Goal: Use online tool/utility: Use online tool/utility

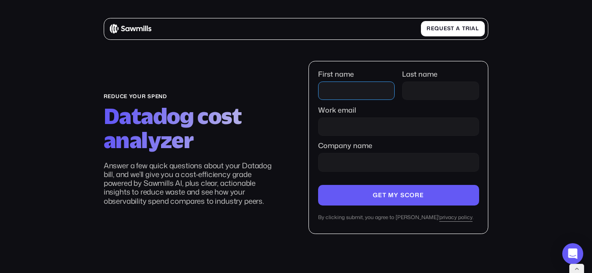
click at [348, 87] on input "First name" at bounding box center [356, 90] width 77 height 18
type input "*******"
type input "******"
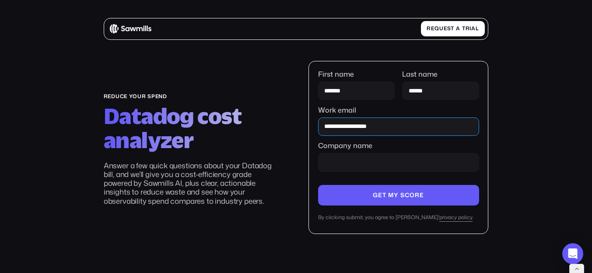
type input "**********"
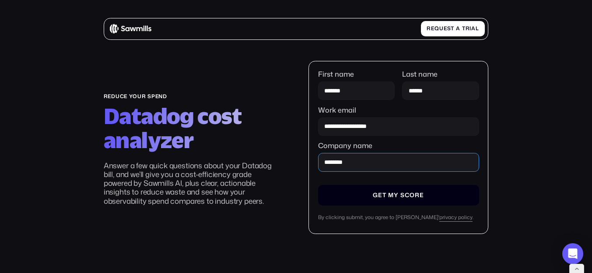
type input "********"
click at [418, 194] on input "Company name" at bounding box center [398, 195] width 161 height 21
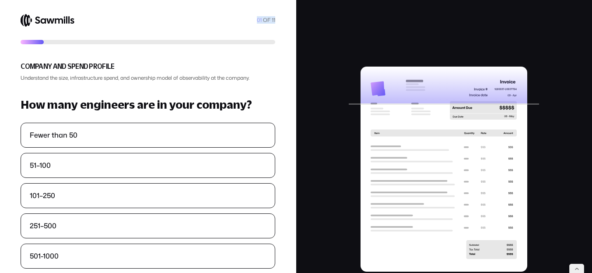
drag, startPoint x: 255, startPoint y: 23, endPoint x: 288, endPoint y: 22, distance: 32.8
click at [288, 24] on section "01 OF 11 Company and Spend Profile Understand the size, infrastructure spend, a…" at bounding box center [148, 203] width 296 height 407
click at [274, 26] on div "01 OF 11" at bounding box center [148, 20] width 255 height 13
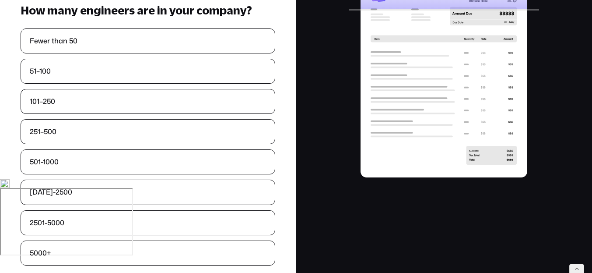
scroll to position [138, 0]
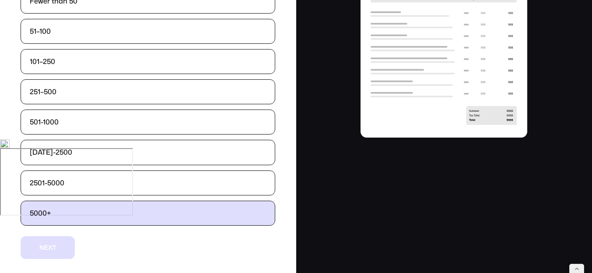
click at [123, 212] on label "5000+" at bounding box center [148, 213] width 254 height 24
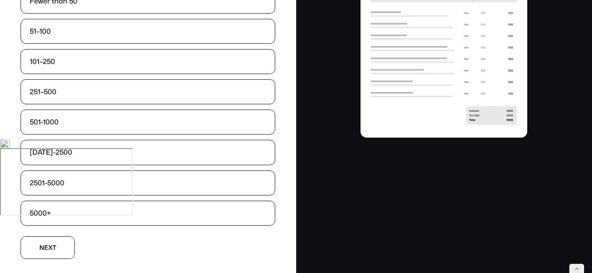
click at [63, 247] on button "N N e e x x t t" at bounding box center [48, 247] width 54 height 23
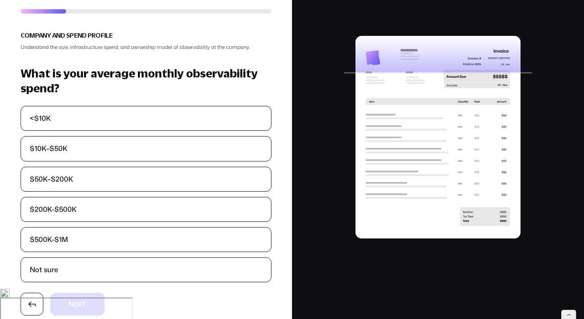
scroll to position [44, 0]
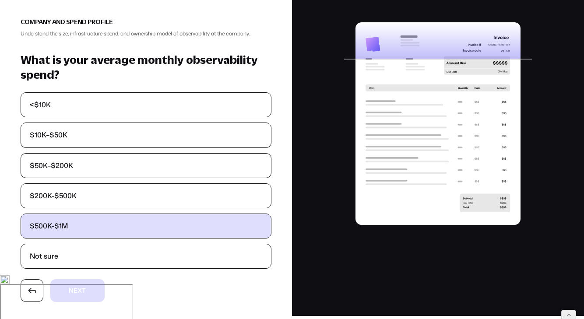
click at [84, 226] on label "$500K-$1M" at bounding box center [146, 226] width 250 height 24
click at [87, 226] on label "$500K-$1M" at bounding box center [146, 226] width 250 height 24
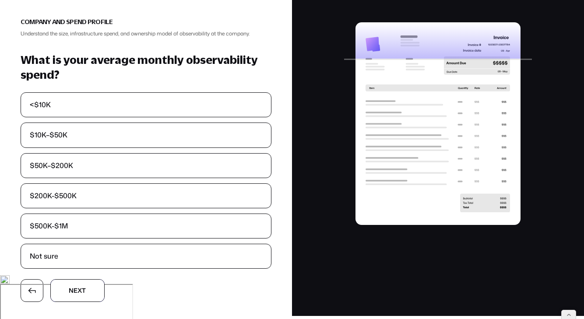
click at [76, 260] on button "N N e e x x t t" at bounding box center [77, 290] width 54 height 23
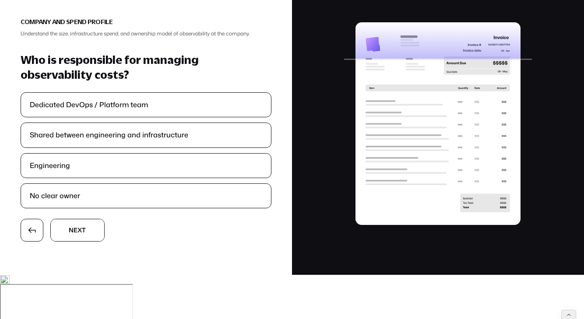
scroll to position [0, 0]
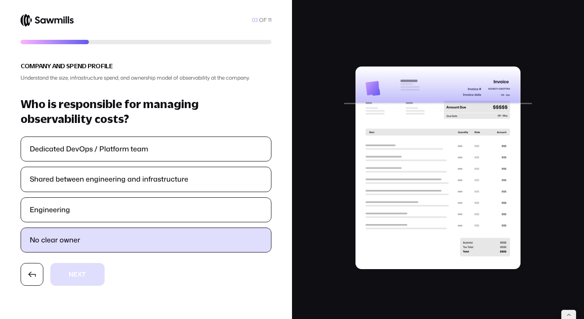
click at [106, 232] on label "No clear owner" at bounding box center [146, 240] width 250 height 24
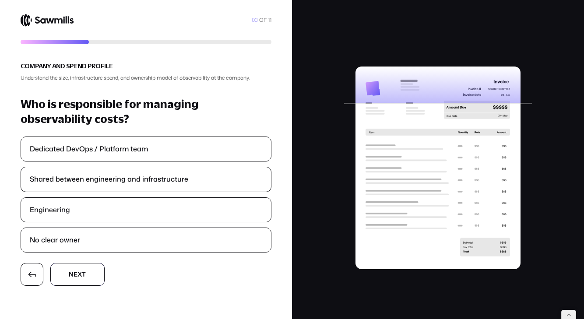
click at [77, 260] on span "e" at bounding box center [76, 274] width 4 height 6
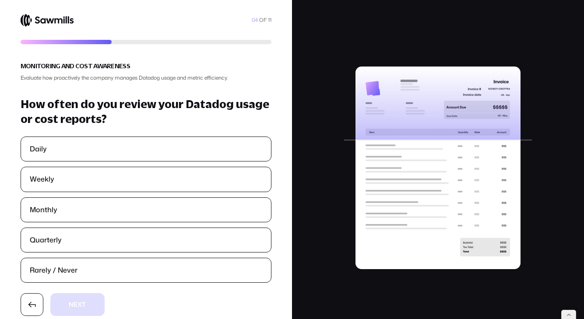
click at [101, 197] on ul "Daily Weekly Monthly Quarterly Rarely / Never" at bounding box center [146, 210] width 251 height 146
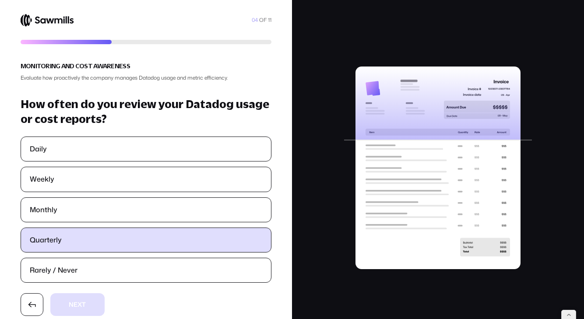
click at [91, 238] on label "Quarterly" at bounding box center [146, 240] width 250 height 24
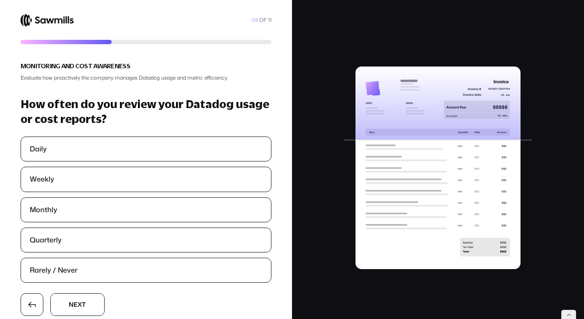
click at [77, 260] on span "e" at bounding box center [76, 299] width 4 height 6
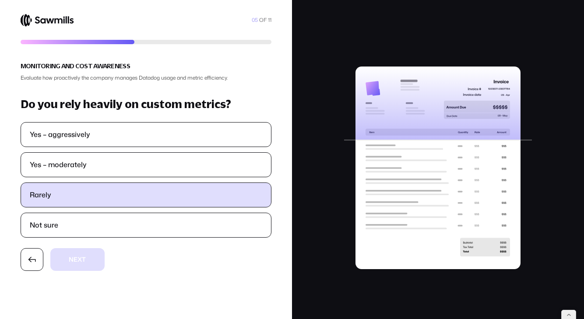
click at [129, 207] on label "Rarely" at bounding box center [146, 195] width 250 height 24
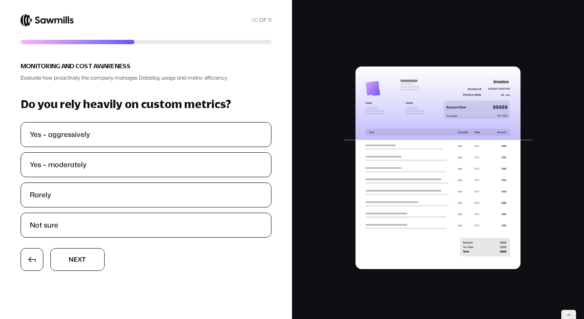
click at [81, 260] on button "N N e e x x t t" at bounding box center [77, 259] width 54 height 23
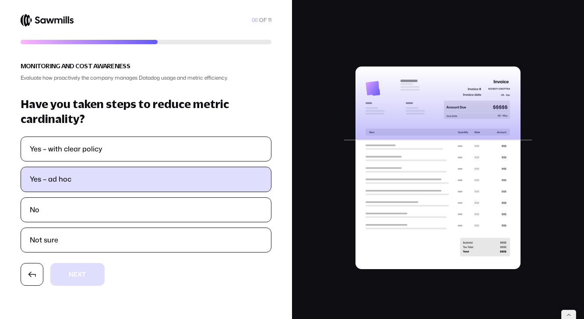
click at [133, 190] on label "Yes – ad hoc" at bounding box center [146, 179] width 250 height 24
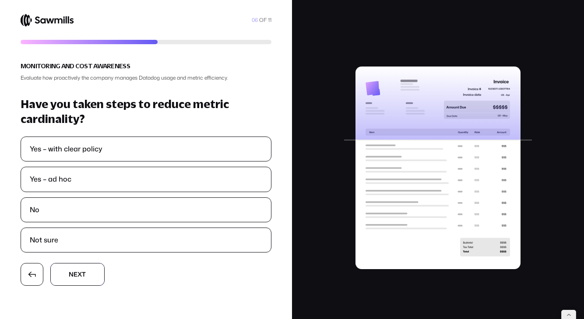
click at [95, 260] on button "N N e e x x t t" at bounding box center [77, 274] width 54 height 23
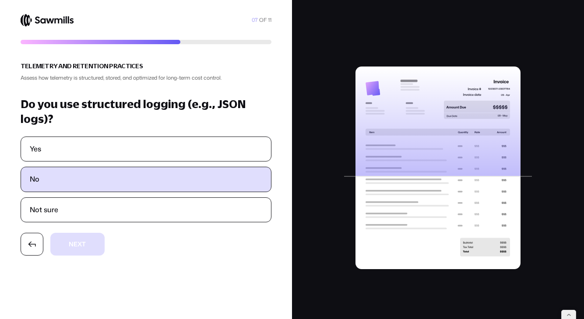
click at [142, 189] on label "No" at bounding box center [146, 179] width 250 height 24
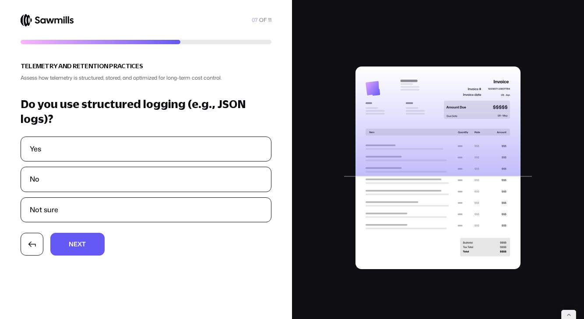
click at [88, 260] on section "07 OF 11 Telemetry and Retention Practices Assess how telemetry is structured, …" at bounding box center [146, 159] width 292 height 319
click at [89, 246] on button "N N e e x x t t" at bounding box center [77, 244] width 54 height 23
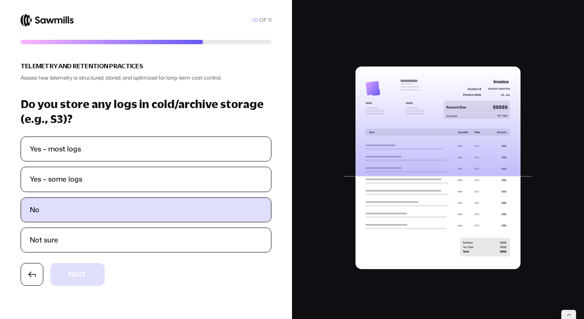
click at [107, 199] on label "No" at bounding box center [146, 210] width 250 height 24
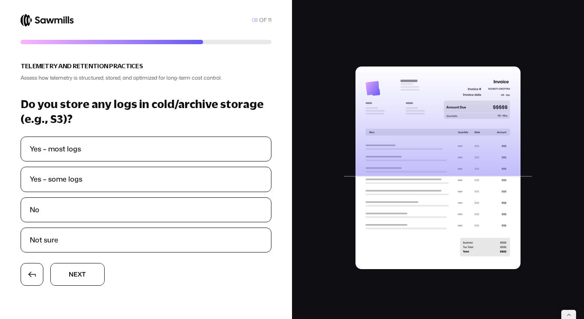
click at [82, 260] on span "x" at bounding box center [79, 268] width 4 height 6
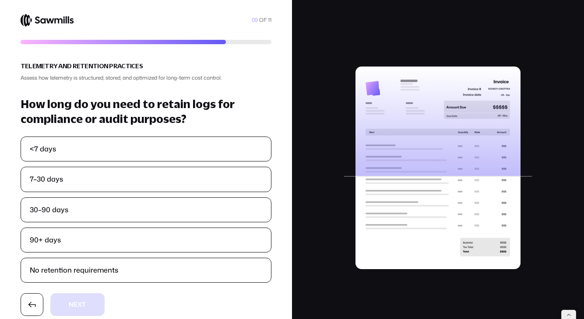
click at [123, 163] on ul "<7 days 7–30 days 30–90 days 90+ days No retention requirements" at bounding box center [146, 210] width 251 height 146
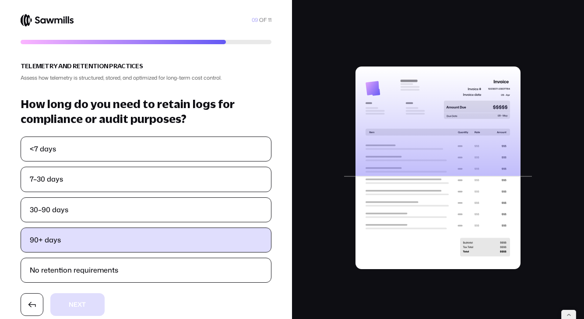
click at [94, 244] on label "90+ days" at bounding box center [146, 240] width 250 height 24
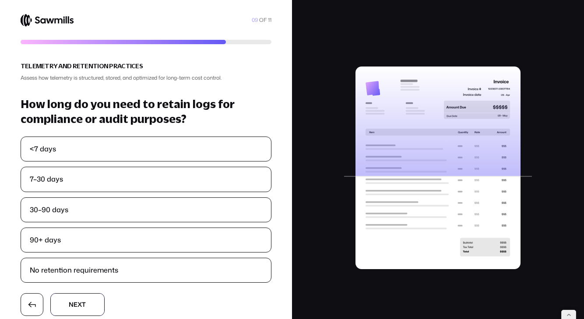
click at [79, 260] on button "N N e e x x t t" at bounding box center [77, 304] width 54 height 23
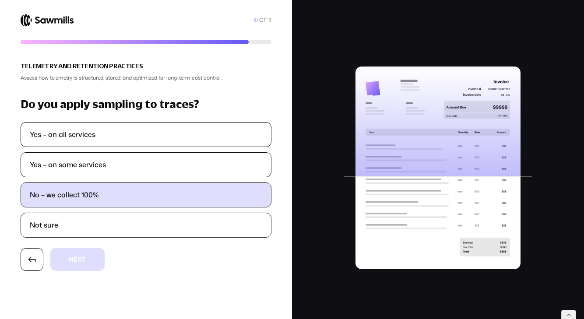
click at [140, 187] on label "No – we collect 100%" at bounding box center [146, 195] width 250 height 24
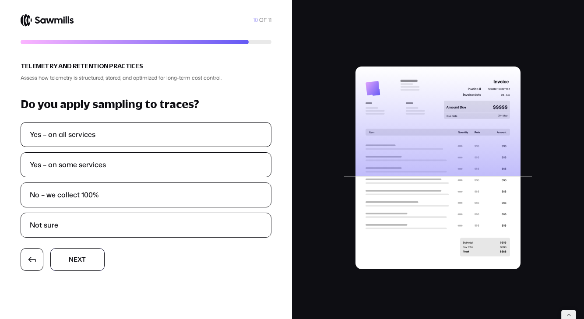
click at [87, 259] on button "N N e e x x t t" at bounding box center [77, 259] width 54 height 23
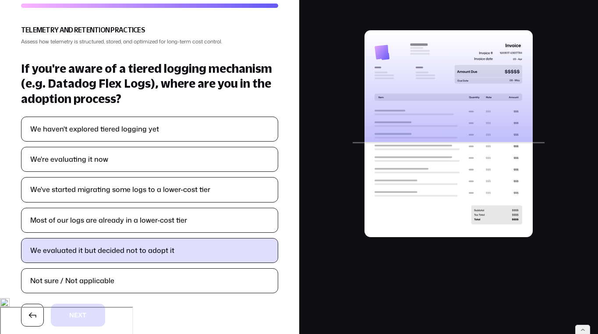
scroll to position [1, 0]
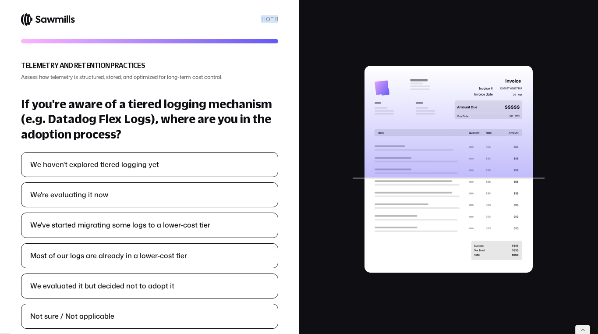
drag, startPoint x: 277, startPoint y: 18, endPoint x: 294, endPoint y: 18, distance: 17.1
click at [294, 18] on section "11 OF 11 Telemetry and Retention Practices Assess how telemetry is structured, …" at bounding box center [149, 187] width 299 height 376
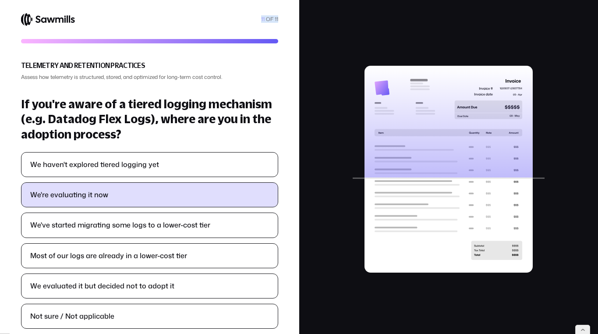
click at [197, 198] on label "We're evaluating it now" at bounding box center [149, 195] width 256 height 24
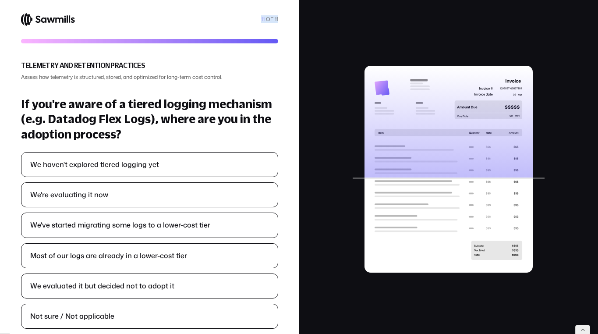
scroll to position [46, 0]
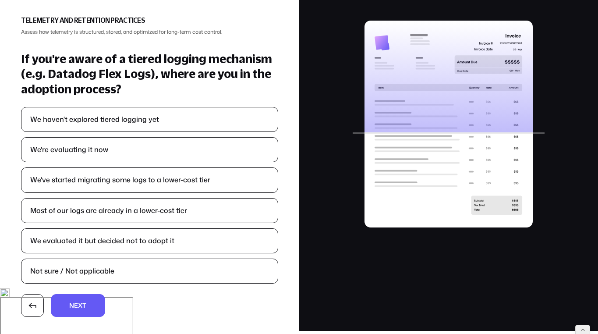
click at [90, 260] on section "11 OF 11 Telemetry and Retention Practices Assess how telemetry is structured, …" at bounding box center [149, 142] width 299 height 376
click at [92, 260] on button "N N e e x x t t" at bounding box center [78, 305] width 54 height 23
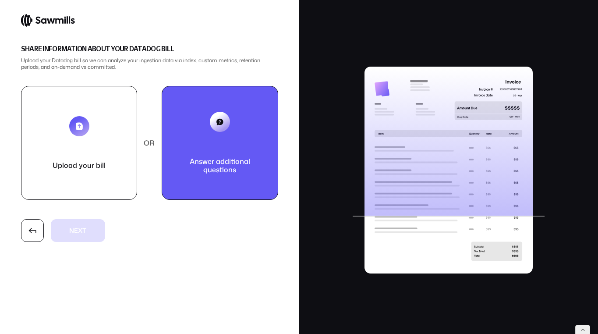
click at [232, 163] on p "Answer additional questions" at bounding box center [219, 165] width 81 height 17
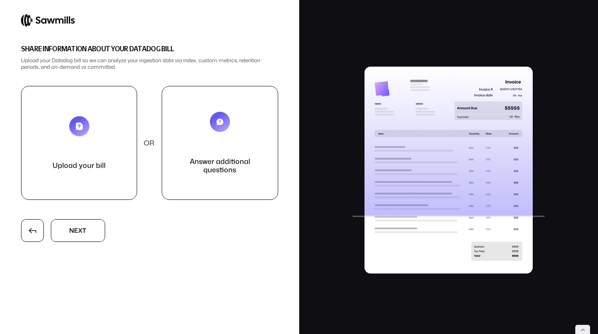
click at [93, 232] on button "N N e e x x t t" at bounding box center [78, 230] width 54 height 23
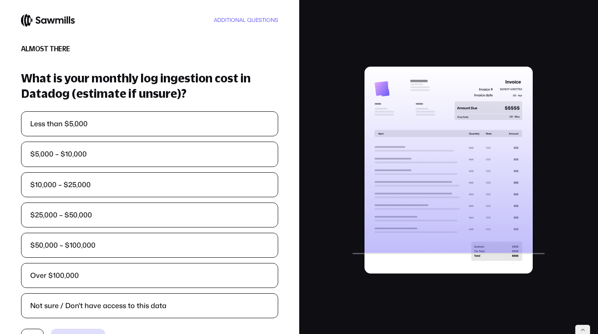
click at [165, 230] on ul "Less than $5,000 $5,000 – $10,000 $10,000 – $25,000 $25,000 – $50,000 $50,000 –…" at bounding box center [149, 214] width 257 height 207
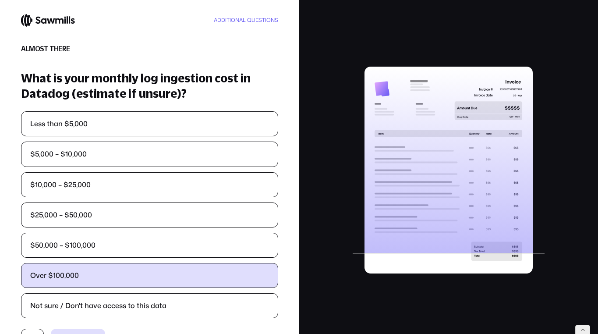
click at [134, 260] on label "Over $100,000" at bounding box center [149, 275] width 256 height 24
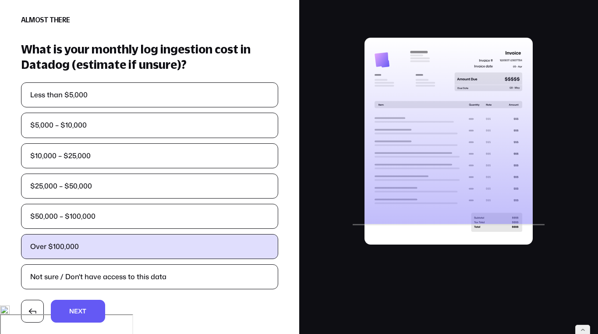
scroll to position [35, 0]
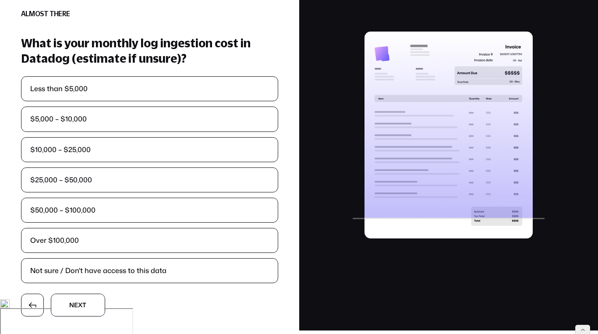
click at [84, 260] on button "N N e e x x t t" at bounding box center [78, 304] width 54 height 23
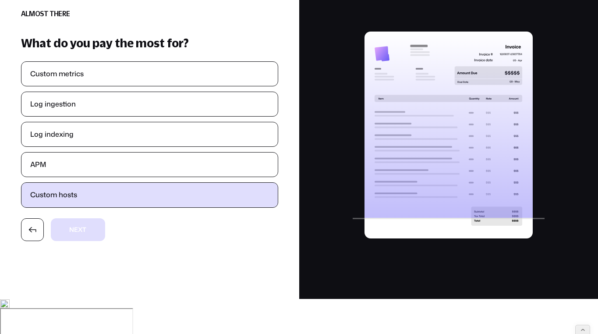
scroll to position [0, 0]
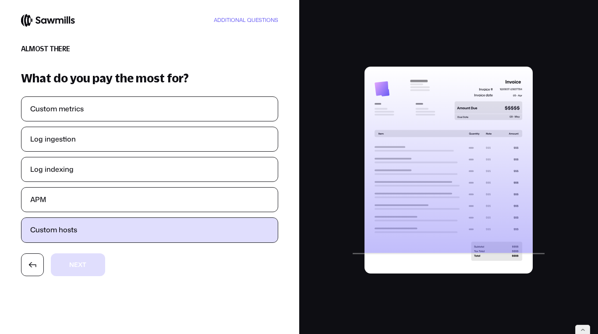
click at [127, 223] on label "Custom hosts" at bounding box center [149, 230] width 256 height 24
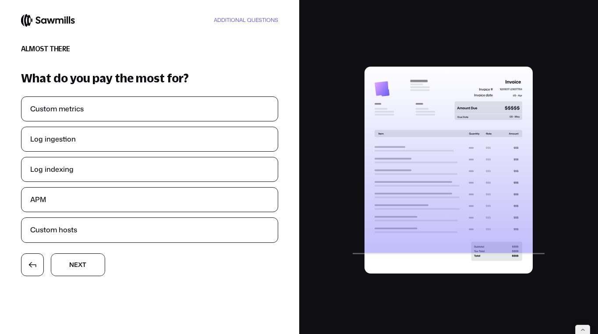
click at [95, 260] on button "N N e e x x t t" at bounding box center [78, 264] width 54 height 23
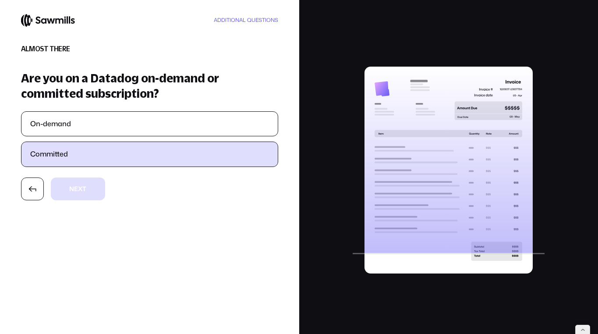
click at [135, 160] on label "Committed" at bounding box center [149, 154] width 256 height 24
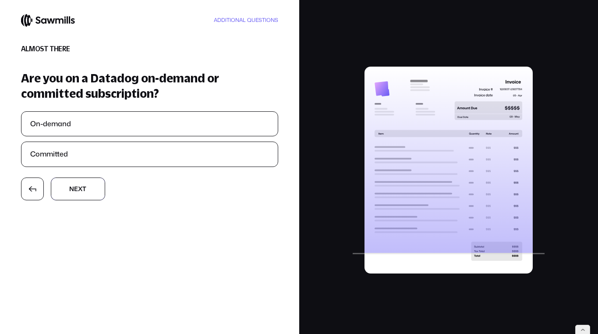
click at [99, 193] on button "N N e e x x t t" at bounding box center [78, 188] width 54 height 23
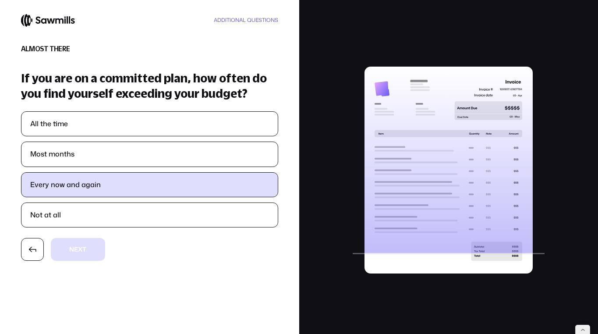
click at [160, 183] on label "Every now and again" at bounding box center [149, 184] width 256 height 24
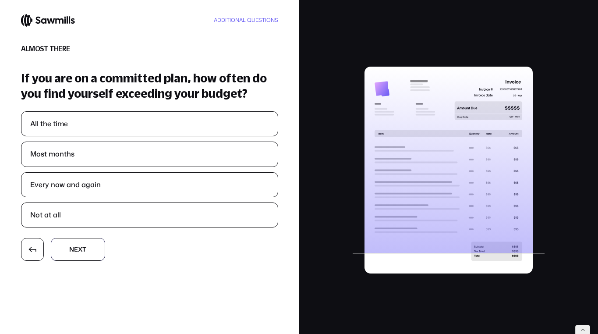
click at [95, 246] on button "N N e e x x t t" at bounding box center [78, 249] width 54 height 23
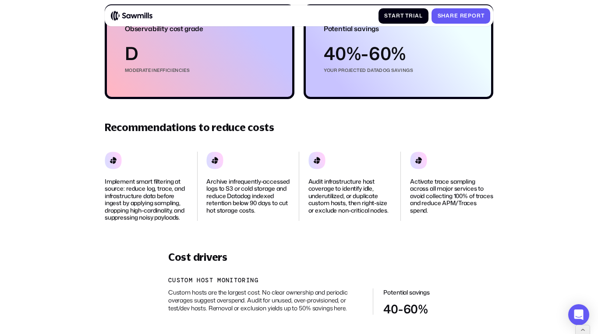
scroll to position [341, 0]
